Goal: Register for event/course

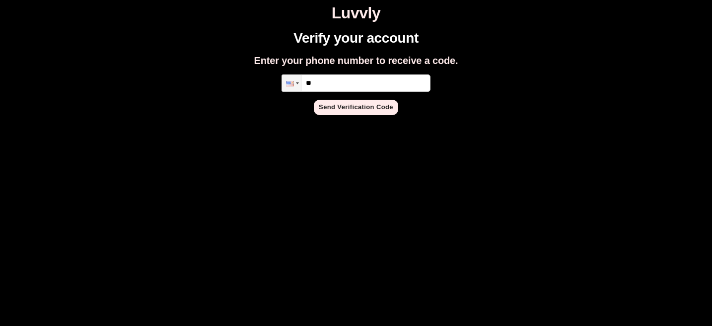
click at [355, 80] on input "**" at bounding box center [355, 82] width 149 height 17
type input "**********"
click at [366, 108] on button "Send Verification Code" at bounding box center [356, 107] width 84 height 15
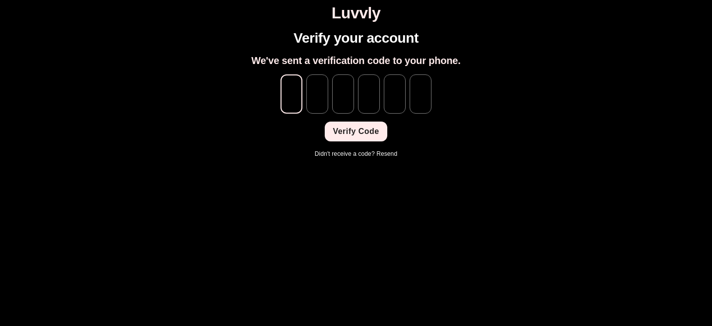
type input "*"
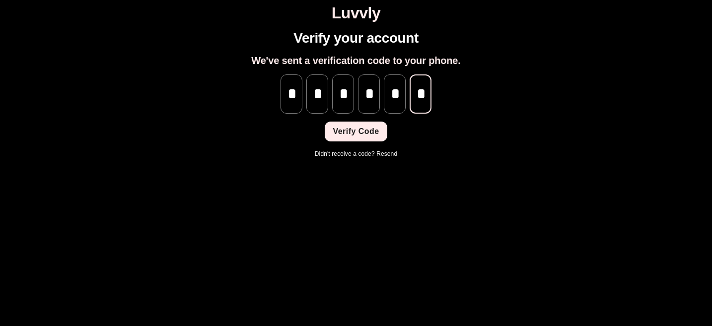
scroll to position [0, 0]
type input "*"
click at [333, 133] on button "Verify Code" at bounding box center [356, 132] width 62 height 20
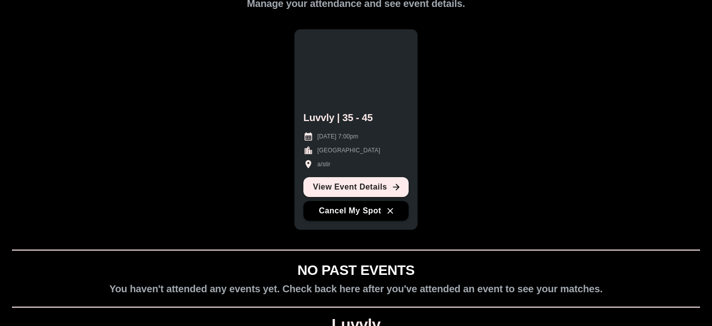
scroll to position [52, 0]
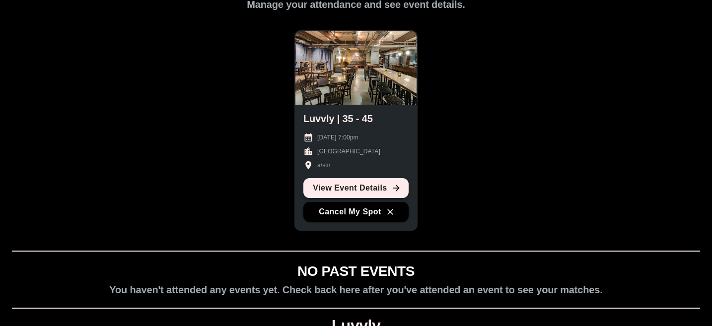
click at [385, 187] on link "View Event Details" at bounding box center [355, 188] width 105 height 20
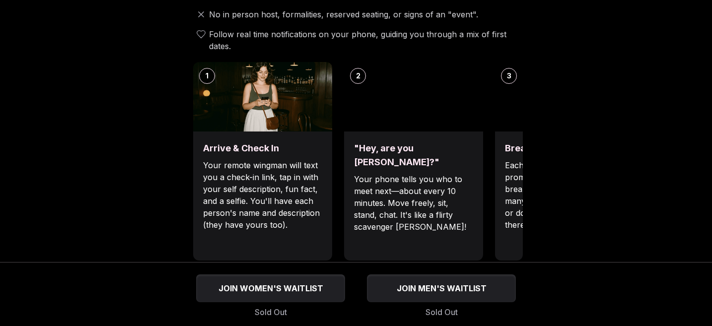
scroll to position [393, 0]
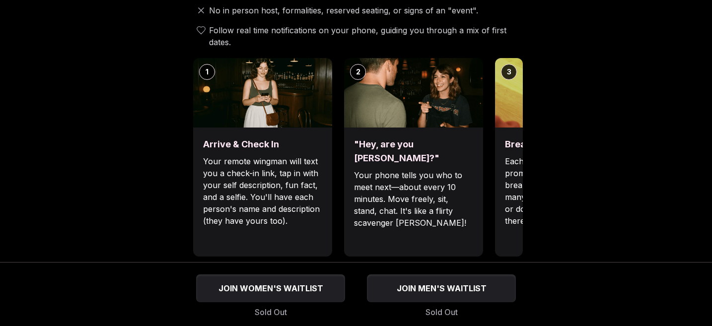
click at [520, 138] on h3 "Break the ice with prompts" at bounding box center [564, 145] width 119 height 14
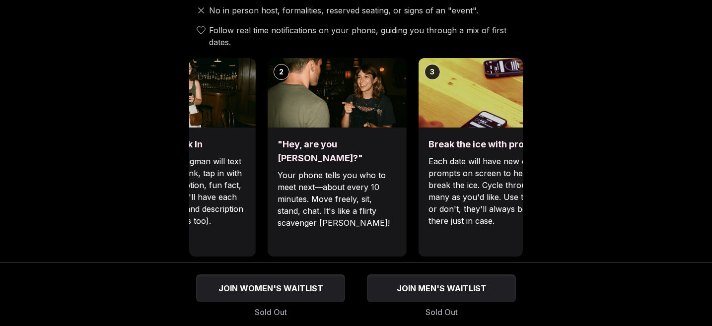
click at [418, 146] on div "3 Break the ice with prompts Each date will have new convo prompts on screen to…" at bounding box center [487, 157] width 139 height 199
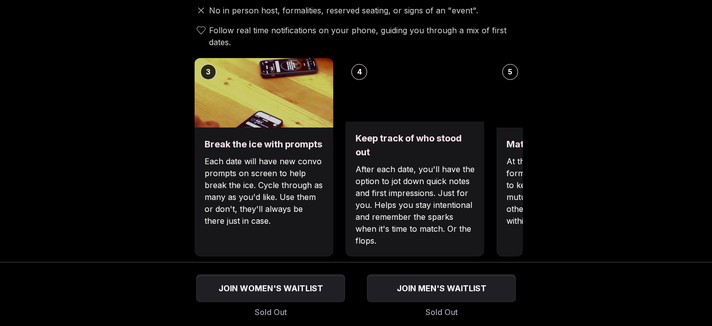
click at [235, 97] on img at bounding box center [264, 92] width 139 height 69
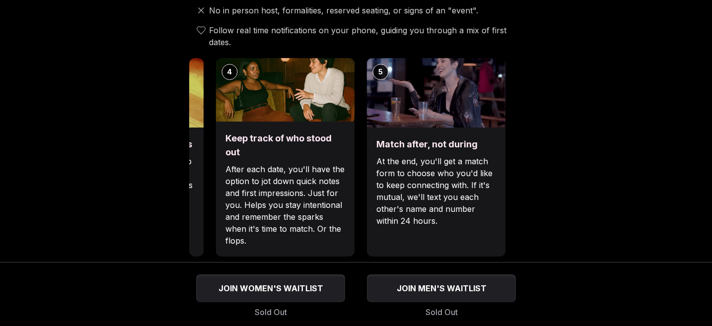
click at [241, 80] on img at bounding box center [284, 90] width 139 height 64
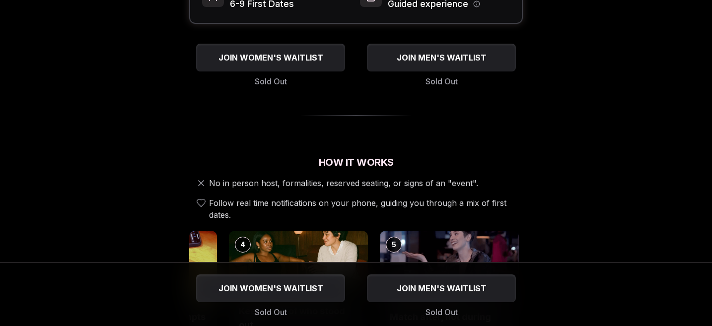
scroll to position [0, 0]
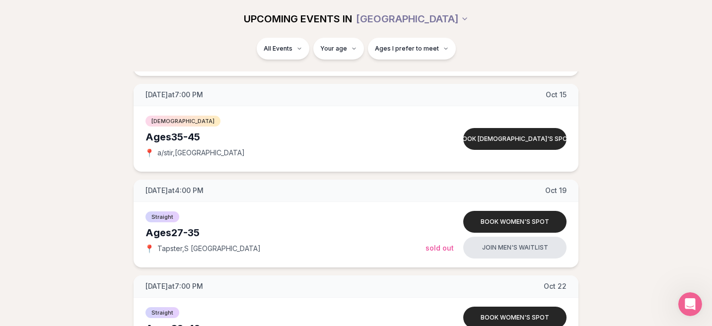
scroll to position [1179, 0]
